Goal: Participate in discussion: Engage in conversation with other users on a specific topic

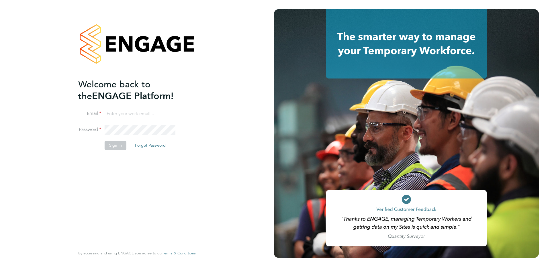
type input "[PERSON_NAME][EMAIL_ADDRESS][DOMAIN_NAME]"
click at [115, 144] on button "Sign In" at bounding box center [116, 145] width 22 height 9
click at [115, 144] on div "Sorry, we are having problems connecting to our services." at bounding box center [137, 133] width 274 height 267
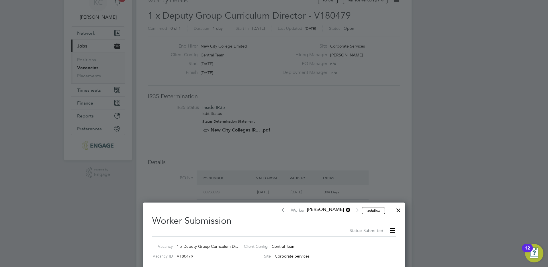
click at [398, 208] on div at bounding box center [398, 209] width 10 height 10
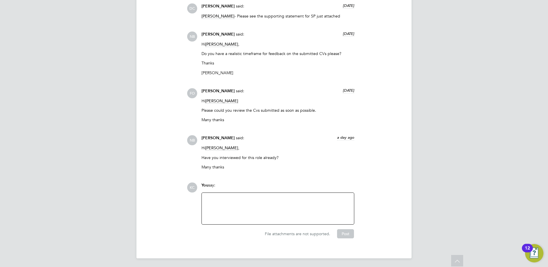
click at [260, 209] on div at bounding box center [277, 208] width 145 height 25
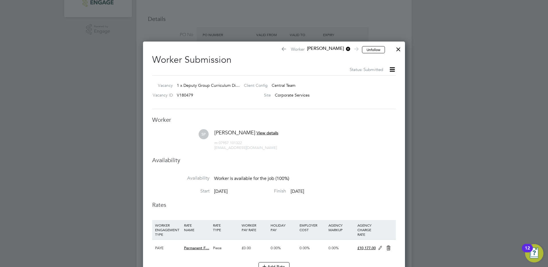
click at [399, 51] on div at bounding box center [398, 48] width 10 height 10
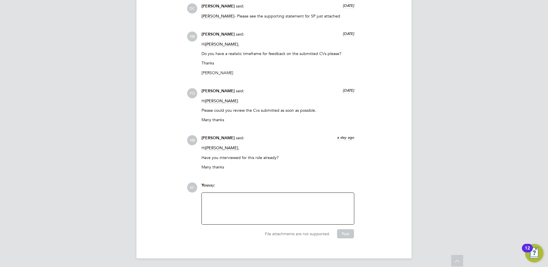
drag, startPoint x: 277, startPoint y: 208, endPoint x: 274, endPoint y: 211, distance: 4.1
click at [276, 210] on div at bounding box center [277, 208] width 145 height 25
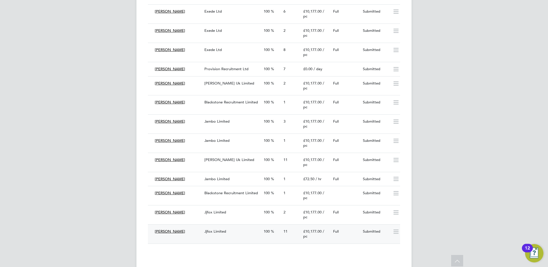
click at [219, 233] on div "Jjfox Limited" at bounding box center [231, 231] width 59 height 9
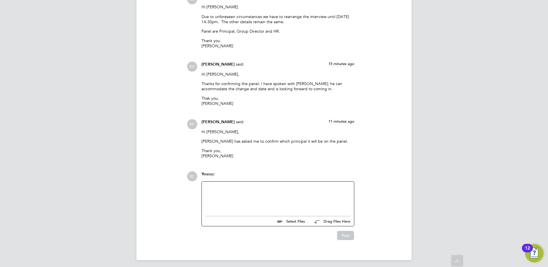
click at [233, 201] on div at bounding box center [277, 197] width 145 height 25
click at [349, 234] on button "Post" at bounding box center [345, 235] width 17 height 9
